Goal: Information Seeking & Learning: Learn about a topic

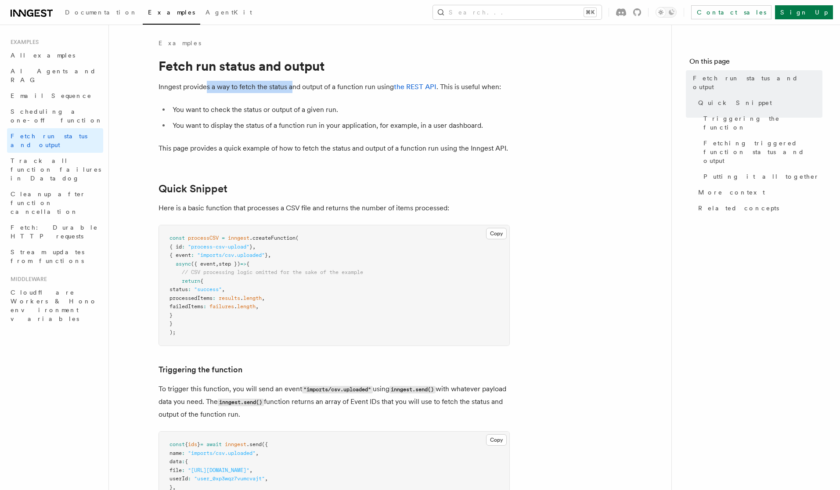
drag, startPoint x: 206, startPoint y: 87, endPoint x: 292, endPoint y: 88, distance: 86.6
click at [292, 88] on p "Inngest provides a way to fetch the status and output of a function run using t…" at bounding box center [334, 87] width 351 height 12
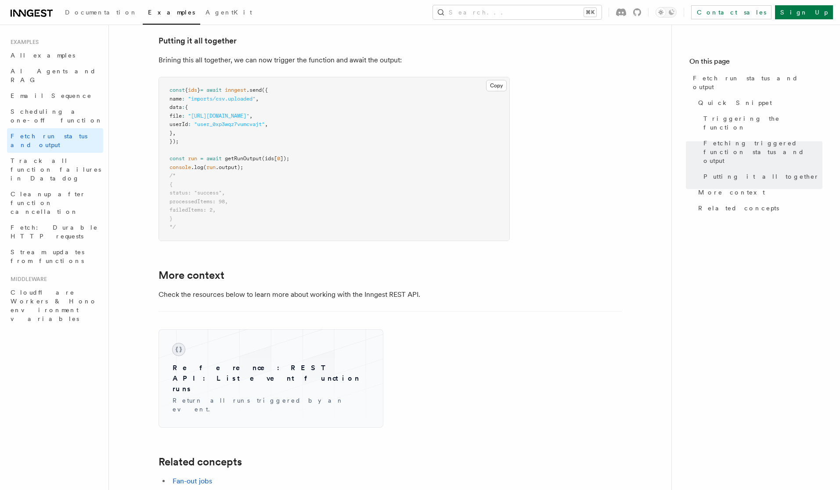
scroll to position [1069, 0]
